Goal: Information Seeking & Learning: Find contact information

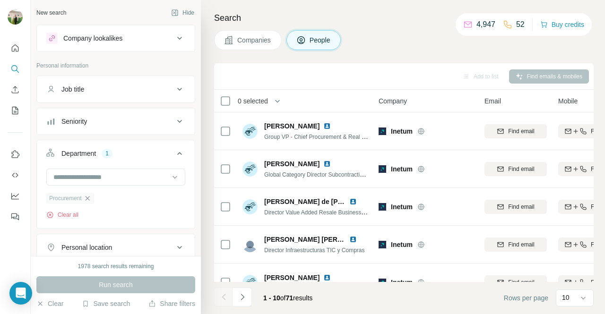
click at [88, 197] on icon "button" at bounding box center [88, 199] width 8 height 8
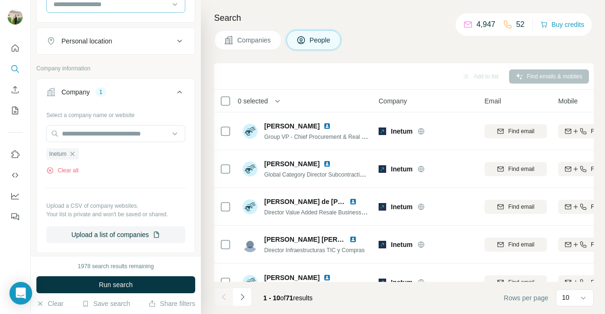
scroll to position [150, 0]
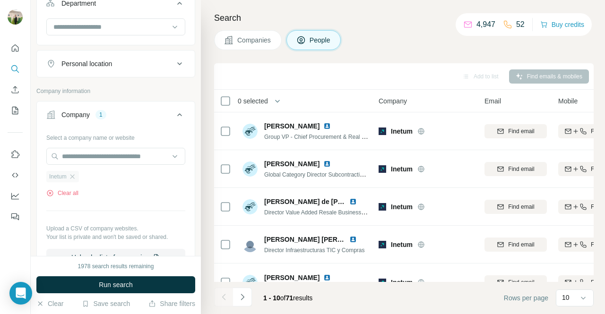
click at [77, 175] on div "Inetum" at bounding box center [62, 176] width 33 height 11
click at [74, 175] on icon "button" at bounding box center [73, 177] width 8 height 8
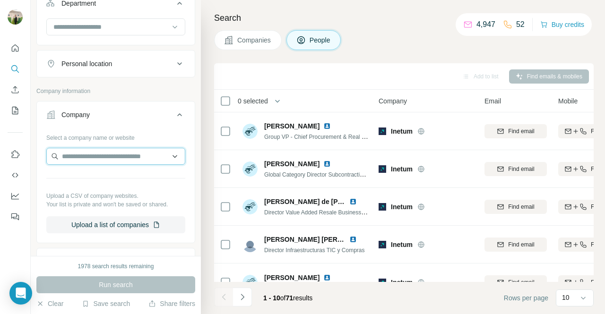
click at [104, 152] on input "text" at bounding box center [115, 156] width 139 height 17
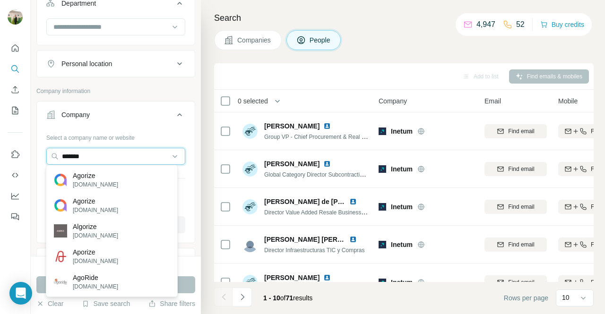
type input "*******"
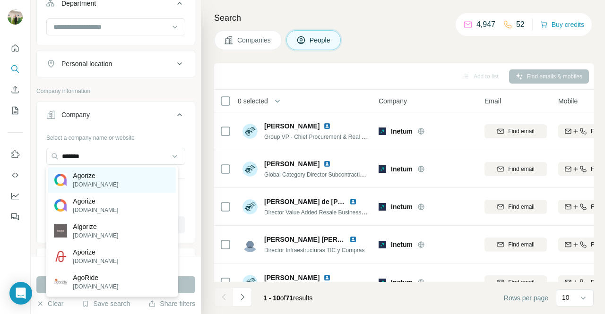
click at [120, 179] on div "Agorize [DOMAIN_NAME]" at bounding box center [111, 180] width 127 height 26
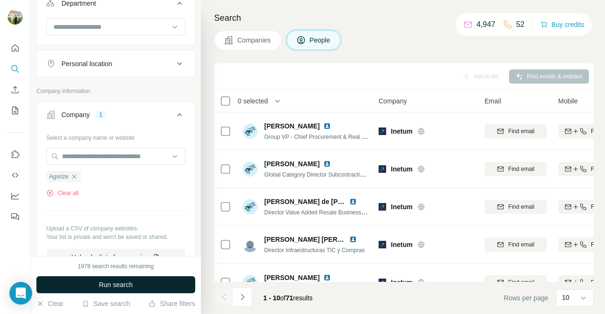
click at [157, 281] on button "Run search" at bounding box center [115, 285] width 159 height 17
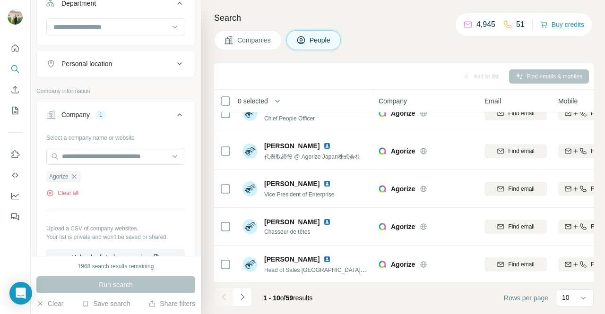
scroll to position [213, 0]
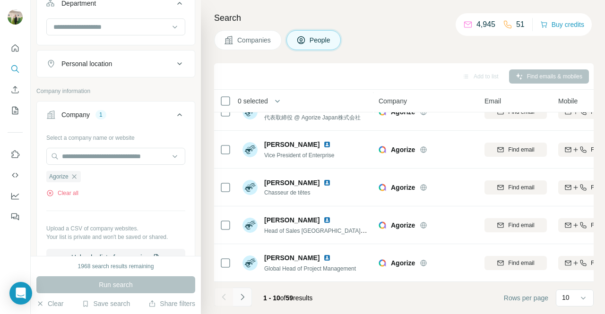
click at [238, 298] on icon "Navigate to next page" at bounding box center [242, 297] width 9 height 9
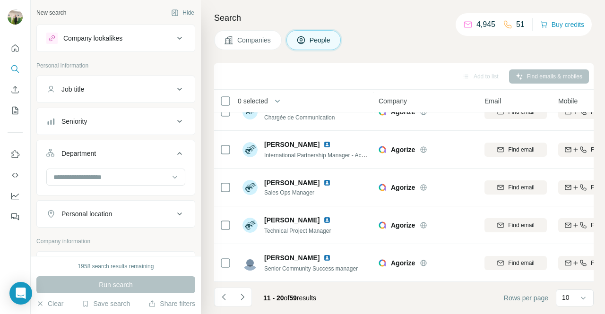
click at [103, 190] on div at bounding box center [116, 181] width 158 height 25
click at [125, 166] on button "Department" at bounding box center [116, 155] width 158 height 26
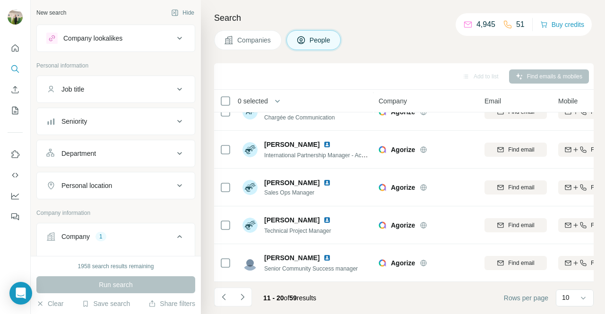
click at [135, 155] on div "Department" at bounding box center [110, 153] width 128 height 9
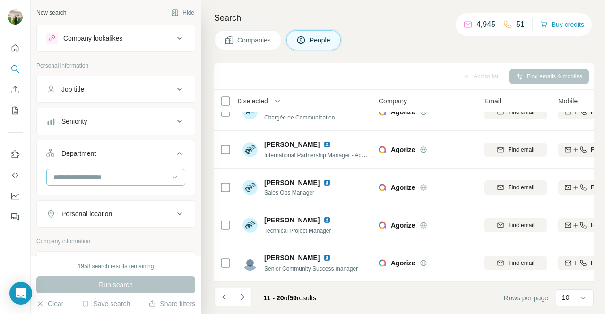
click at [132, 175] on input at bounding box center [110, 177] width 117 height 10
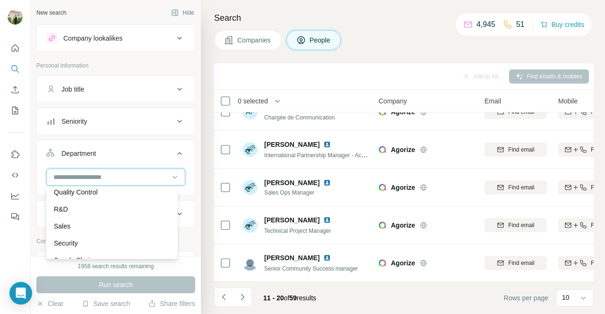
scroll to position [340, 0]
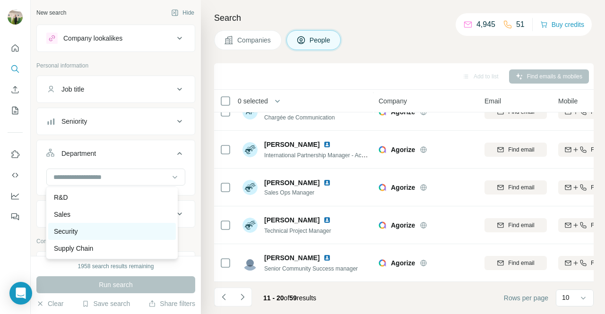
click at [99, 230] on div "Security" at bounding box center [112, 231] width 116 height 9
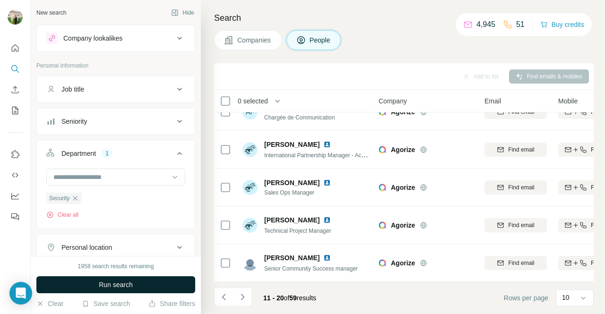
click at [129, 282] on span "Run search" at bounding box center [116, 284] width 34 height 9
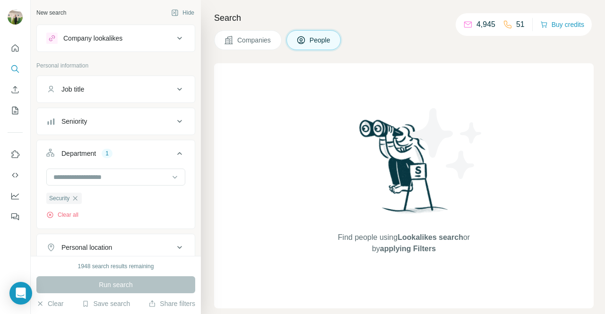
drag, startPoint x: 260, startPoint y: 7, endPoint x: 0, endPoint y: 95, distance: 274.4
drag, startPoint x: 0, startPoint y: 95, endPoint x: 599, endPoint y: 99, distance: 599.2
drag, startPoint x: 599, startPoint y: 99, endPoint x: 309, endPoint y: 114, distance: 290.8
click at [309, 114] on div "Find people using Lookalikes search or by applying Filters" at bounding box center [404, 185] width 380 height 245
click at [240, 41] on span "Companies" at bounding box center [254, 39] width 35 height 9
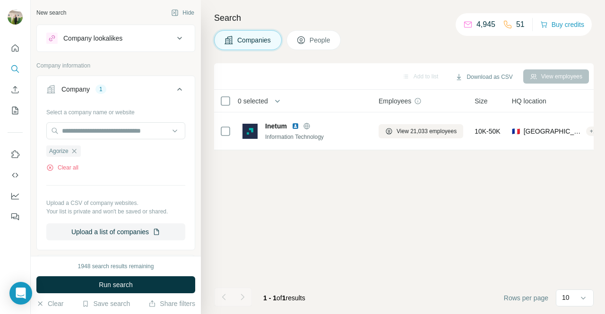
click at [299, 40] on icon at bounding box center [301, 40] width 8 height 8
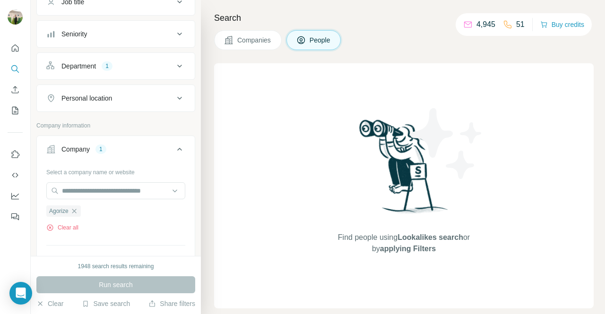
scroll to position [88, 0]
click at [108, 187] on input "text" at bounding box center [115, 190] width 139 height 17
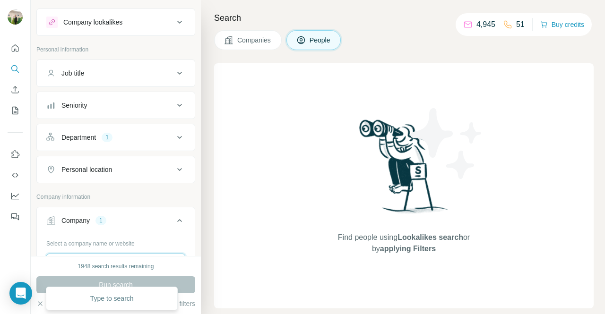
scroll to position [0, 0]
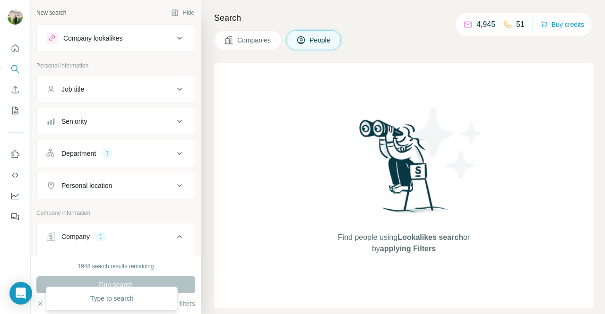
click at [134, 149] on div "Department 1" at bounding box center [110, 153] width 128 height 9
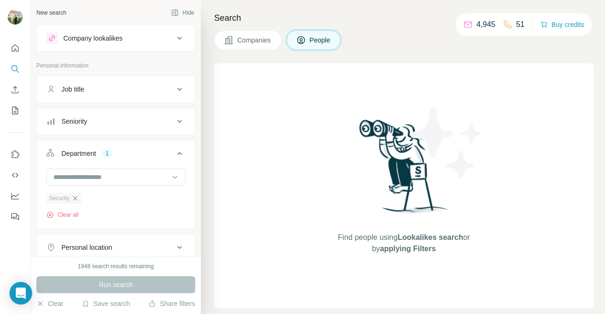
click at [76, 198] on icon "button" at bounding box center [75, 199] width 8 height 8
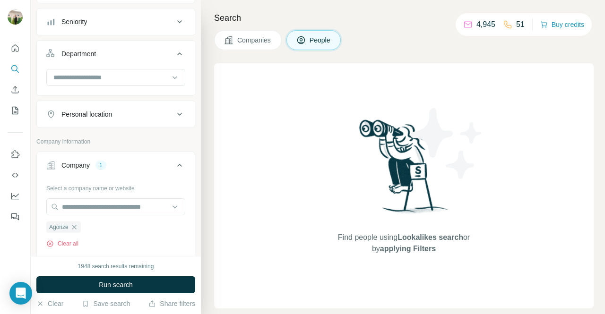
scroll to position [100, 0]
click at [73, 223] on icon "button" at bounding box center [74, 227] width 8 height 8
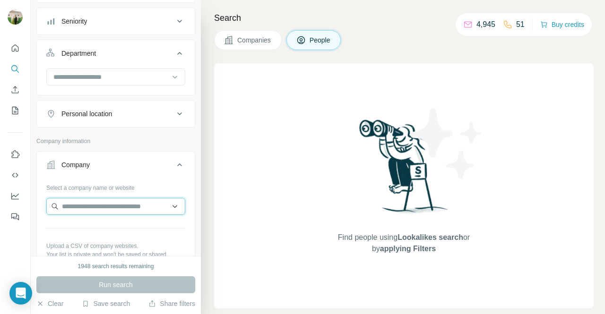
click at [96, 205] on input "text" at bounding box center [115, 206] width 139 height 17
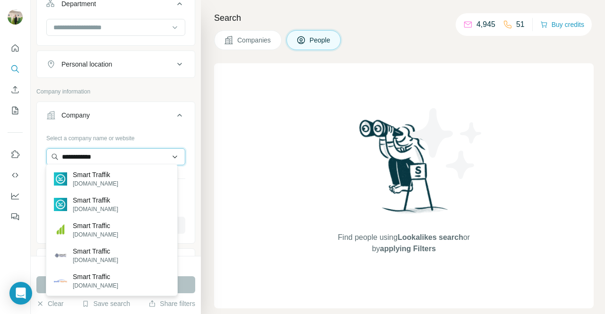
scroll to position [161, 0]
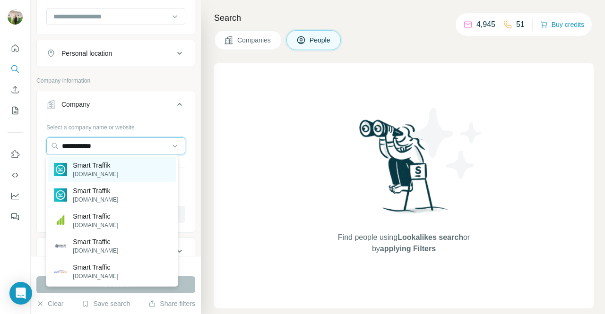
type input "**********"
click at [127, 178] on div "Smart Traffik [DOMAIN_NAME]" at bounding box center [111, 170] width 127 height 26
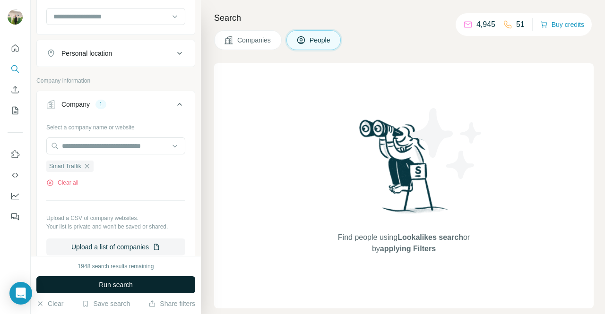
click at [114, 291] on button "Run search" at bounding box center [115, 285] width 159 height 17
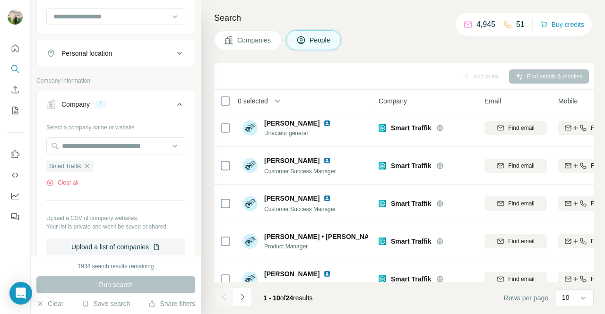
scroll to position [213, 0]
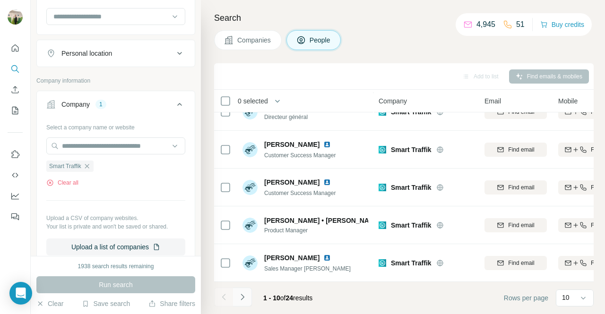
click at [243, 297] on icon "Navigate to next page" at bounding box center [242, 297] width 3 height 6
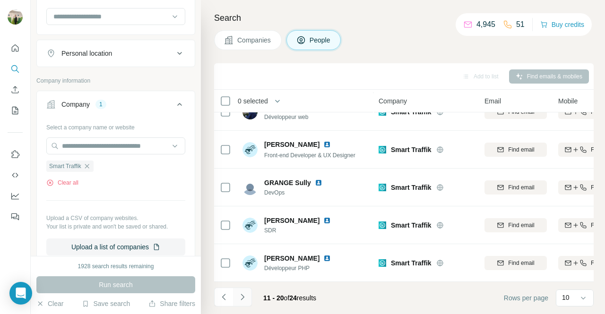
click at [246, 305] on button "Navigate to next page" at bounding box center [242, 297] width 19 height 19
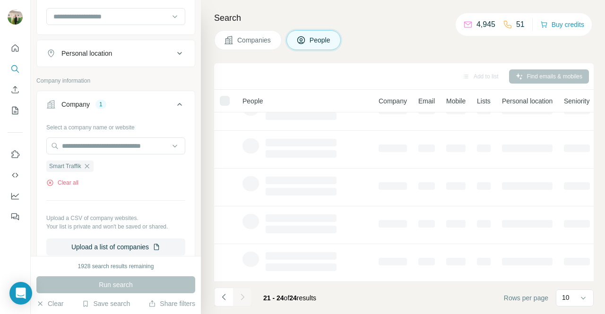
scroll to position [0, 0]
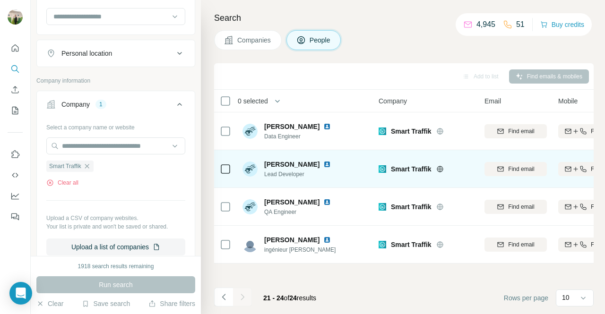
click at [574, 168] on icon "button" at bounding box center [576, 170] width 8 height 8
